Goal: Task Accomplishment & Management: Complete application form

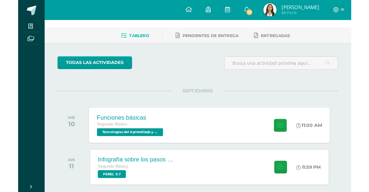
scroll to position [36, 0]
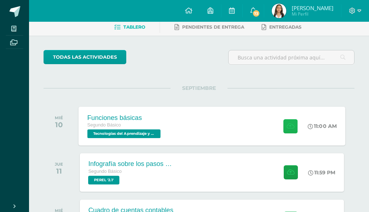
click at [292, 127] on icon at bounding box center [290, 126] width 8 height 6
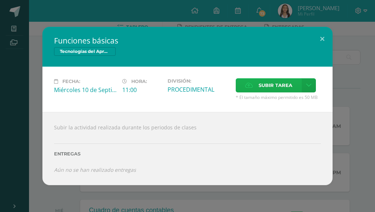
click at [276, 82] on span "Subir tarea" at bounding box center [276, 85] width 34 height 13
click at [0, 0] on input "Subir tarea" at bounding box center [0, 0] width 0 height 0
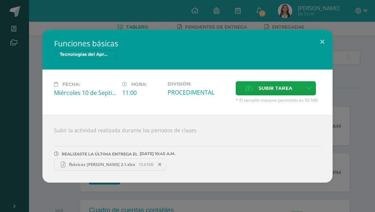
click at [82, 163] on span "fbásicas [PERSON_NAME] 2.1.xlsx" at bounding box center [101, 164] width 73 height 5
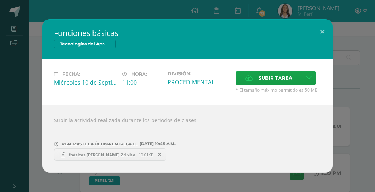
click at [87, 153] on span "fbásicas [PERSON_NAME] 2.1.xlsx" at bounding box center [101, 154] width 73 height 5
click at [322, 31] on button at bounding box center [322, 31] width 21 height 25
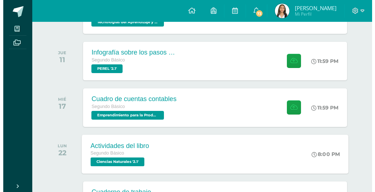
scroll to position [145, 0]
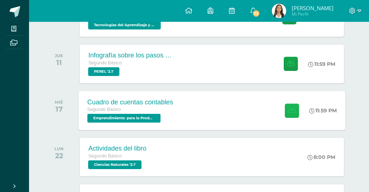
click at [289, 110] on icon at bounding box center [292, 110] width 8 height 6
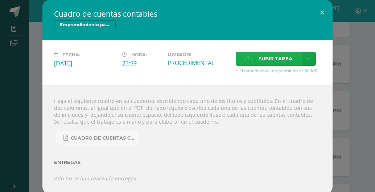
click at [279, 56] on span "Subir tarea" at bounding box center [276, 58] width 34 height 13
click at [0, 0] on input "Subir tarea" at bounding box center [0, 0] width 0 height 0
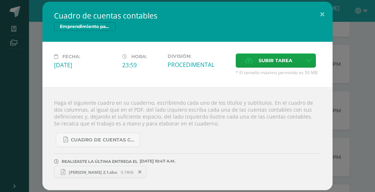
click at [82, 171] on span "Kristel Figueroa 2.1.xlsx" at bounding box center [93, 171] width 56 height 5
click at [138, 171] on icon at bounding box center [139, 171] width 3 height 5
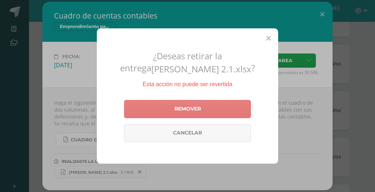
click at [163, 101] on link "Remover" at bounding box center [187, 109] width 127 height 18
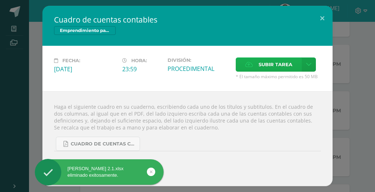
click at [280, 60] on span "Subir tarea" at bounding box center [276, 64] width 34 height 13
click at [0, 0] on input "Subir tarea" at bounding box center [0, 0] width 0 height 0
